Goal: Check status: Check status

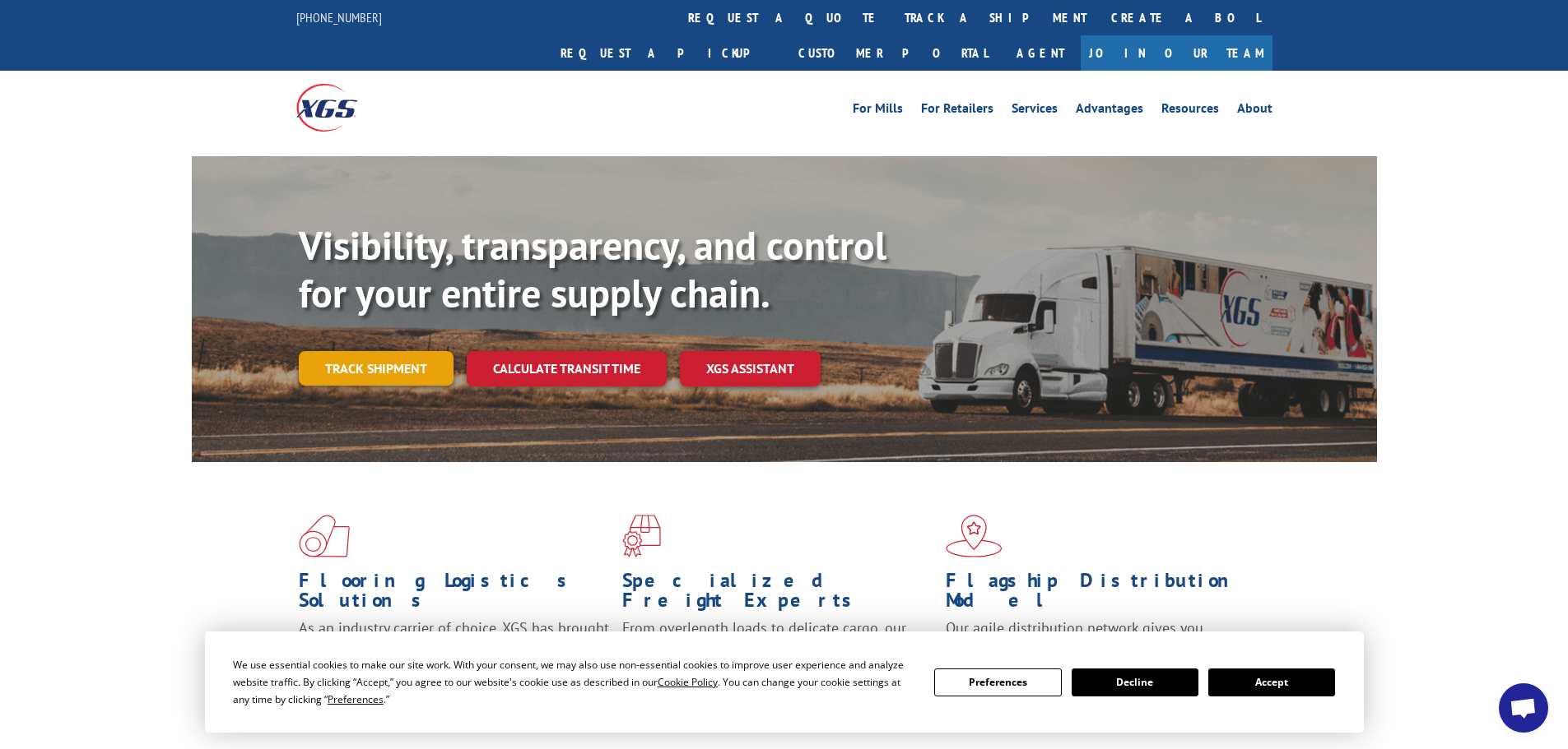
click at [372, 351] on link "Track shipment" at bounding box center [376, 368] width 155 height 34
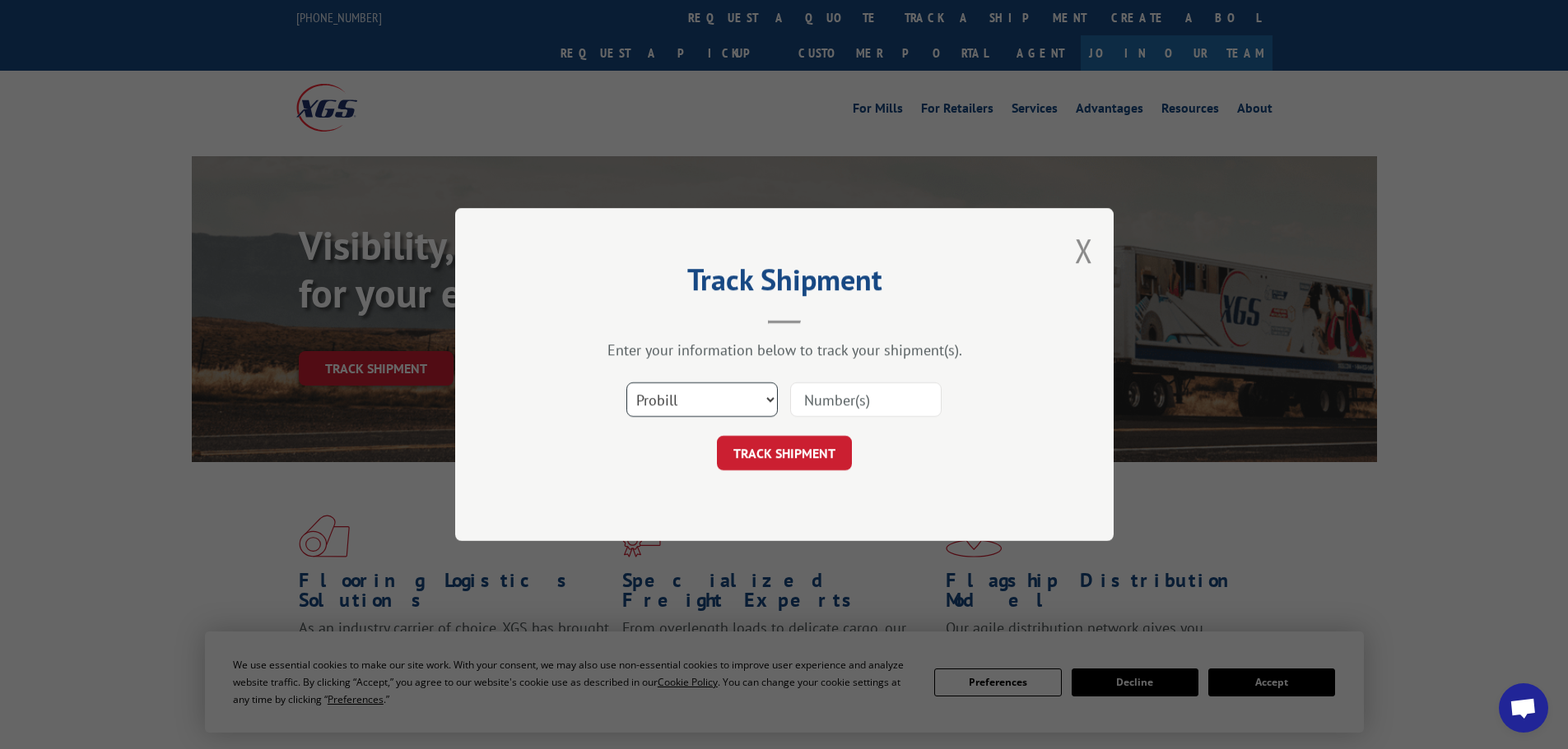
drag, startPoint x: 667, startPoint y: 398, endPoint x: 677, endPoint y: 401, distance: 10.4
click at [670, 398] on select "Select category... Probill BOL PO" at bounding box center [702, 399] width 152 height 34
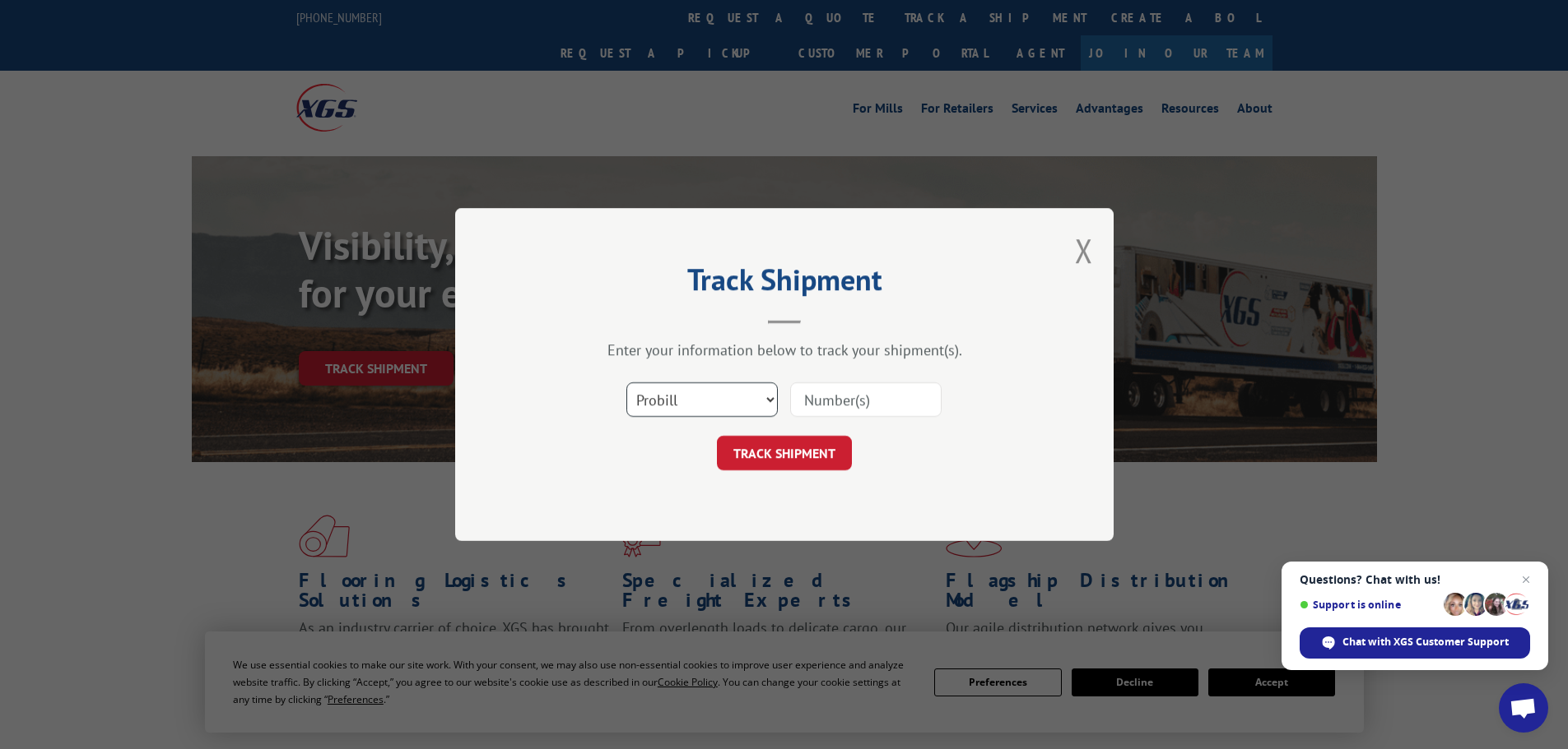
select select "po"
click at [626, 382] on select "Select category... Probill BOL PO" at bounding box center [702, 399] width 152 height 34
paste input "#29522295"
drag, startPoint x: 814, startPoint y: 398, endPoint x: 794, endPoint y: 398, distance: 20.0
click at [794, 398] on input "#29522295" at bounding box center [866, 399] width 152 height 34
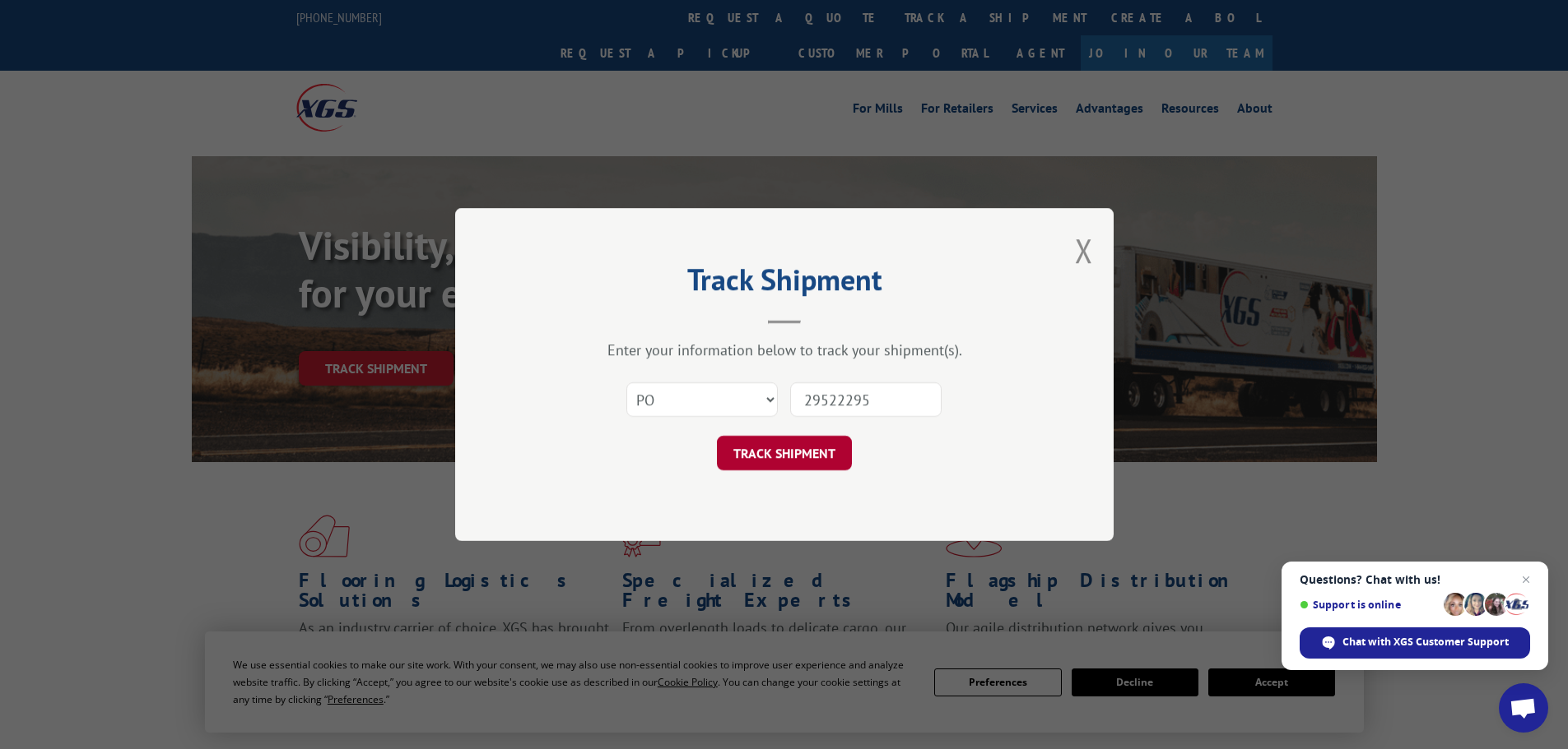
type input "29522295"
click at [748, 454] on button "TRACK SHIPMENT" at bounding box center [784, 452] width 135 height 34
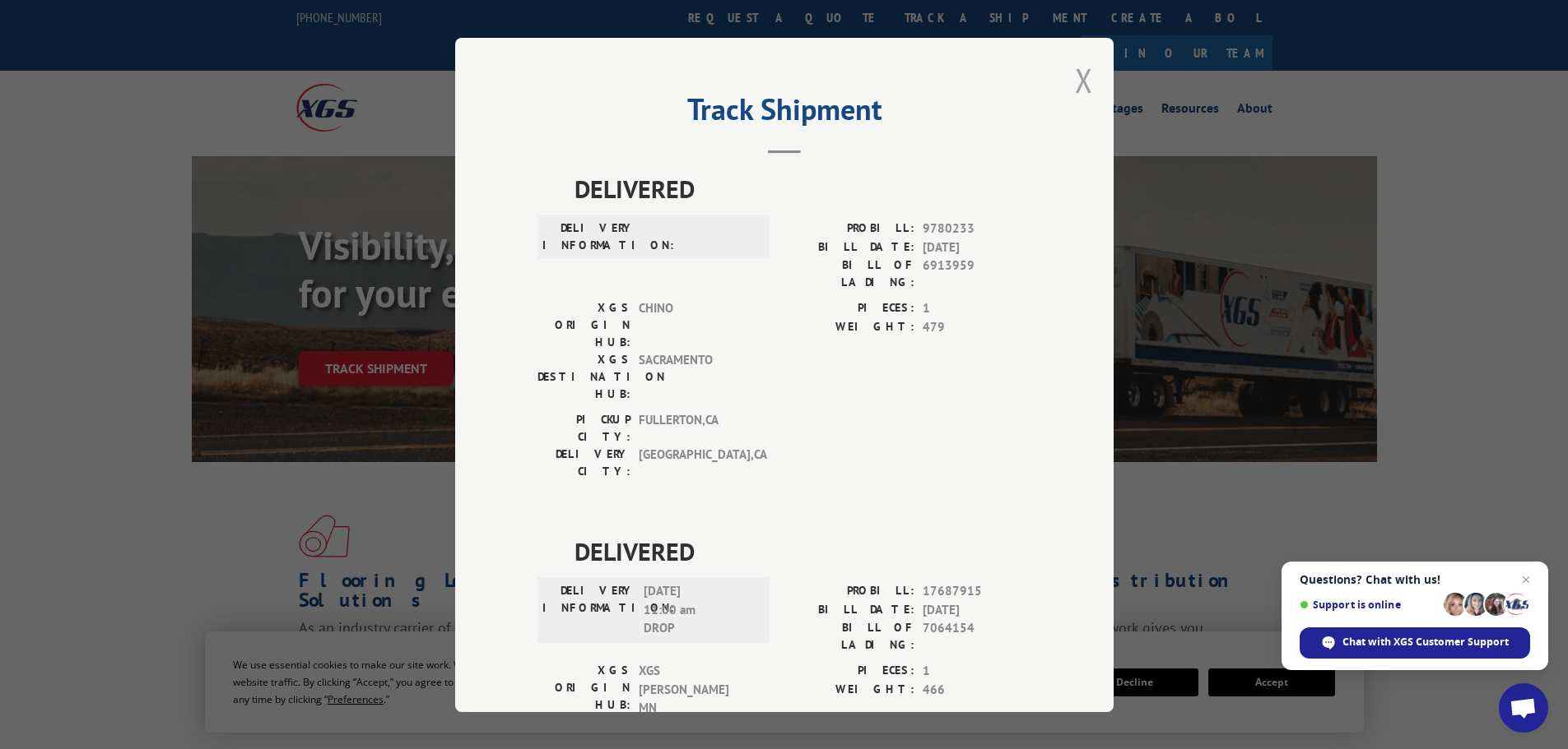
click at [1076, 87] on button "Close modal" at bounding box center [1084, 80] width 18 height 43
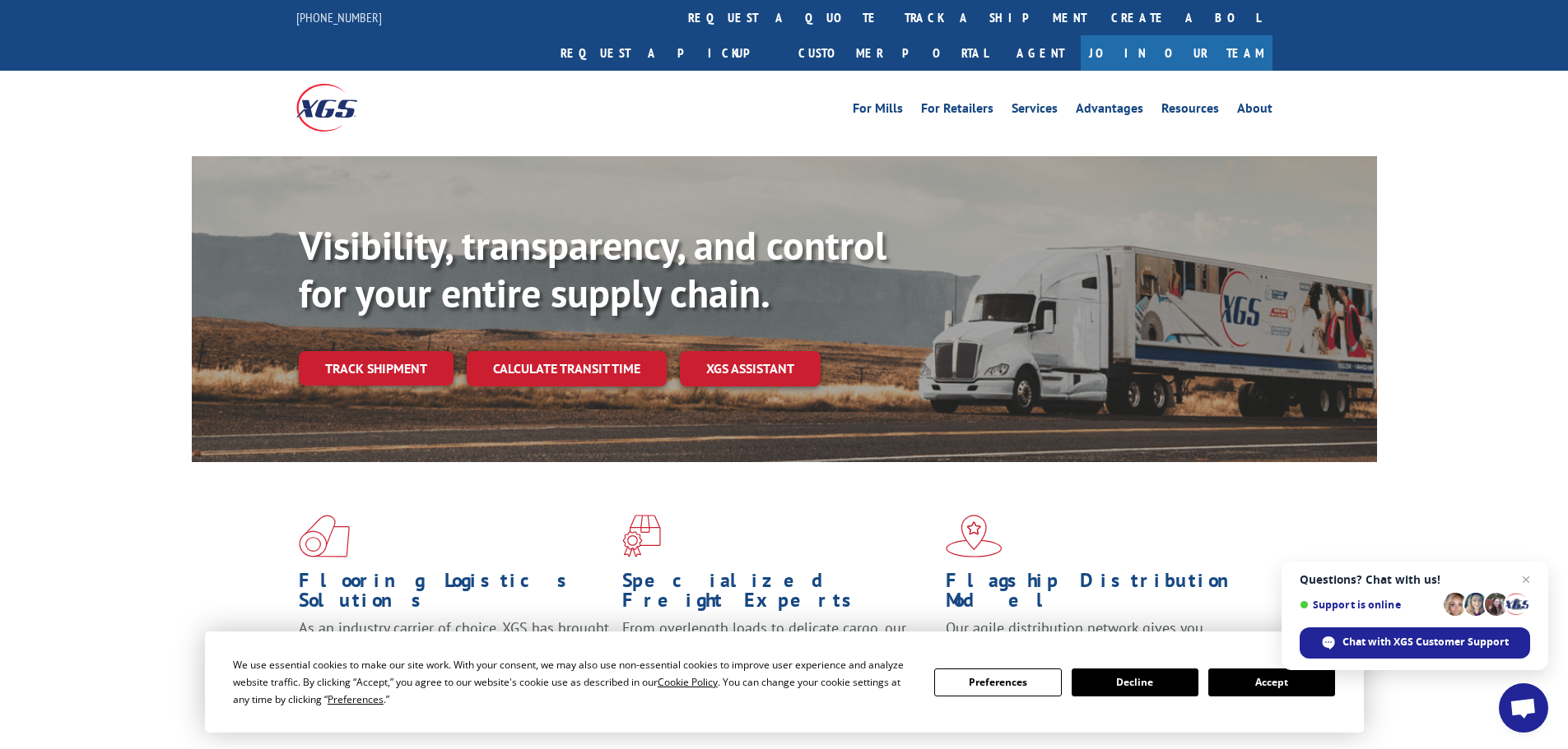
click at [399, 351] on link "Track shipment" at bounding box center [376, 368] width 155 height 34
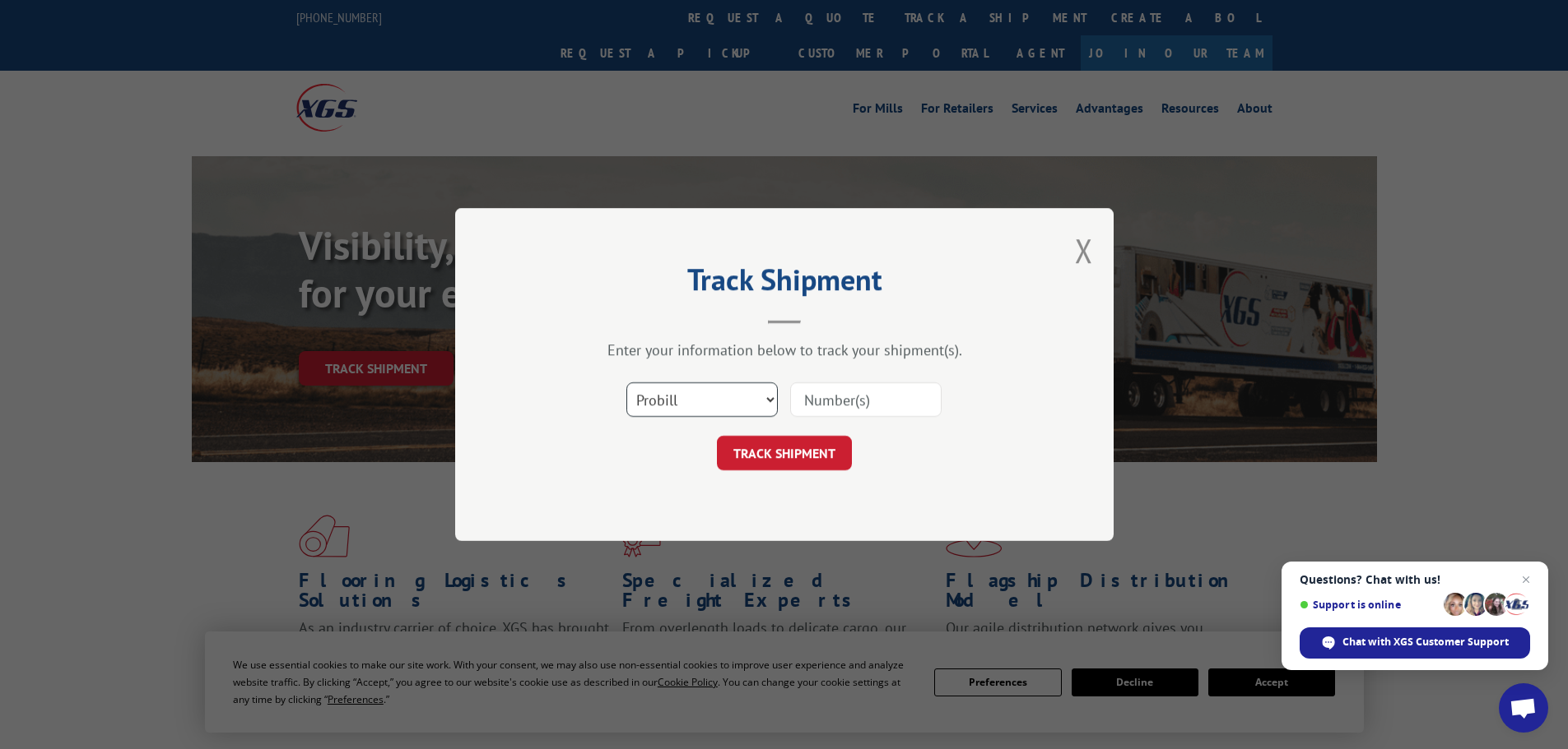
drag, startPoint x: 664, startPoint y: 387, endPoint x: 663, endPoint y: 415, distance: 28.0
click at [664, 403] on select "Select category... Probill BOL PO" at bounding box center [702, 399] width 152 height 34
select select "bol"
click at [626, 382] on select "Select category... Probill BOL PO" at bounding box center [702, 399] width 152 height 34
click at [840, 410] on input at bounding box center [866, 399] width 152 height 34
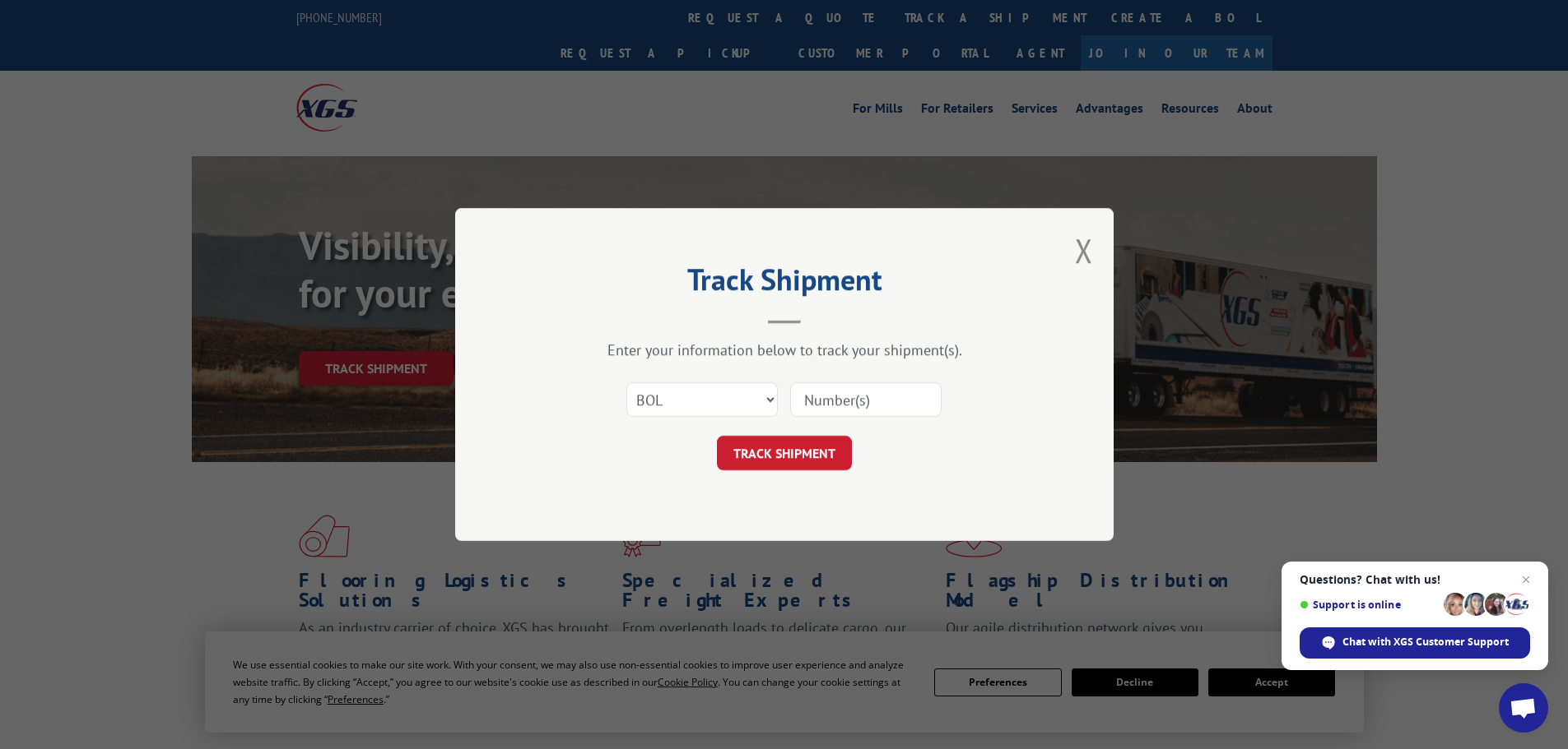
paste input "29522292"
type input "29522292"
click at [805, 449] on button "TRACK SHIPMENT" at bounding box center [784, 452] width 135 height 34
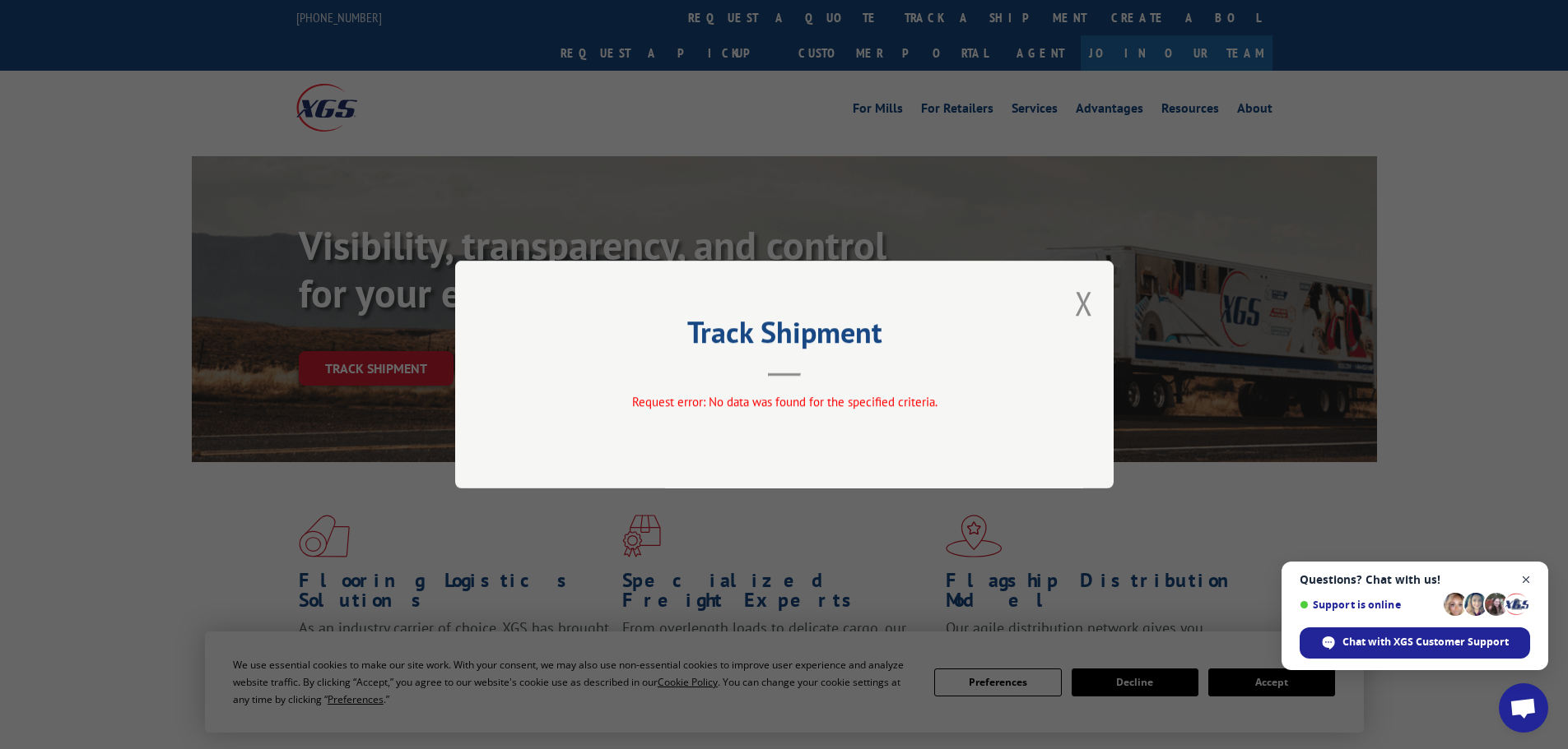
click at [1524, 577] on span "Close chat" at bounding box center [1526, 579] width 21 height 21
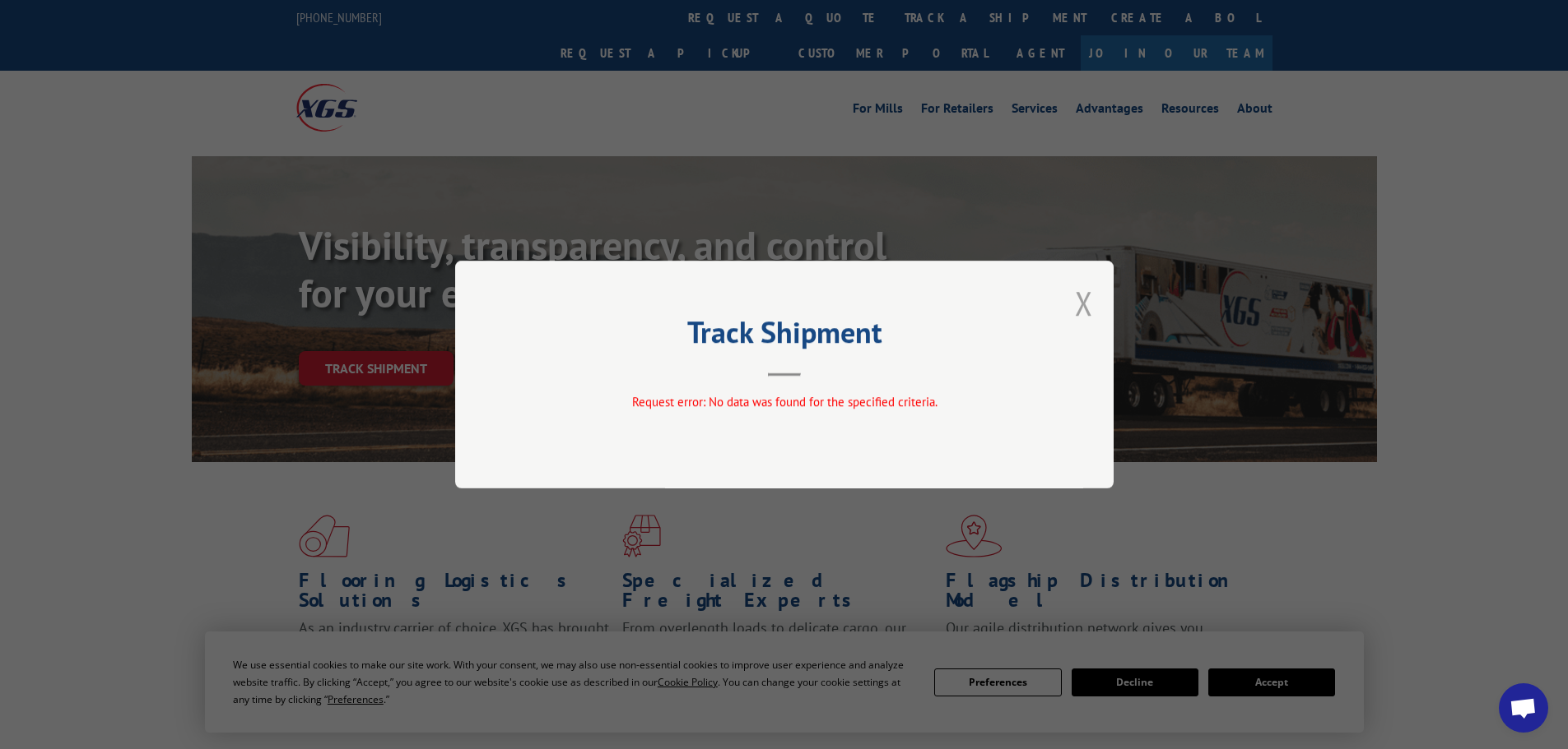
click at [1076, 306] on button "Close modal" at bounding box center [1084, 303] width 18 height 43
